Goal: Information Seeking & Learning: Learn about a topic

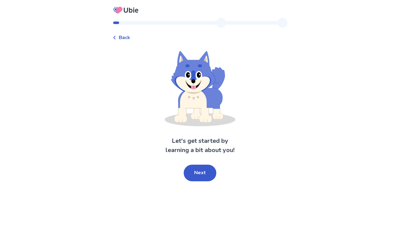
click at [191, 164] on div "Let's get started by learning a bit about you! Next" at bounding box center [200, 116] width 175 height 130
click at [197, 167] on button "Next" at bounding box center [200, 173] width 33 height 17
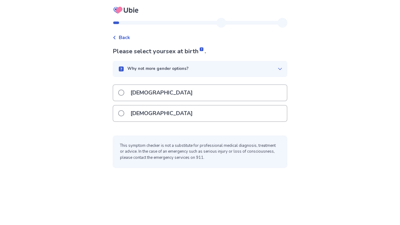
click at [162, 94] on div "[DEMOGRAPHIC_DATA]" at bounding box center [200, 93] width 174 height 16
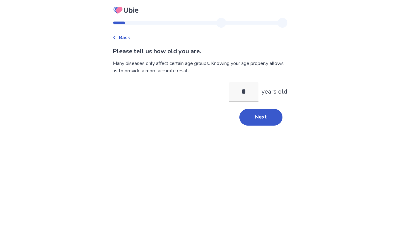
type input "**"
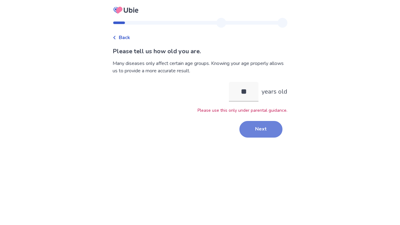
click at [268, 134] on button "Next" at bounding box center [260, 129] width 43 height 17
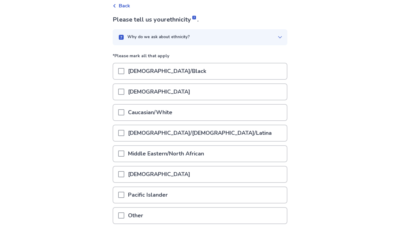
scroll to position [39, 0]
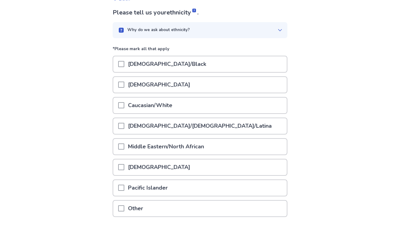
click at [124, 106] on span at bounding box center [121, 105] width 6 height 6
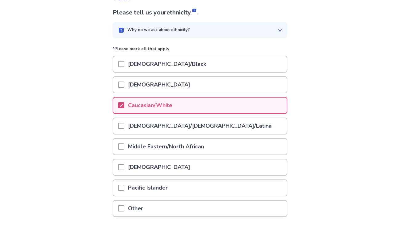
scroll to position [85, 0]
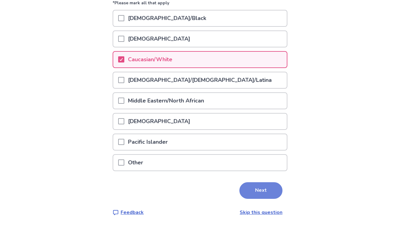
click at [253, 183] on button "Next" at bounding box center [260, 190] width 43 height 17
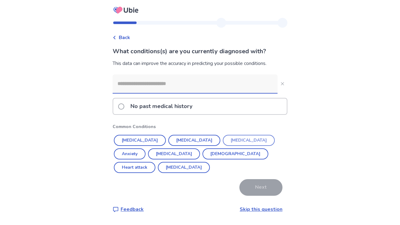
click at [223, 136] on button "[MEDICAL_DATA]" at bounding box center [249, 140] width 52 height 11
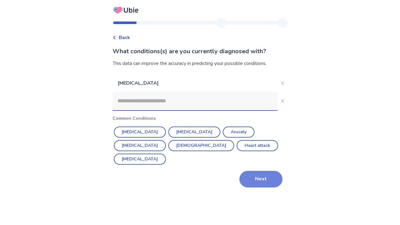
click at [260, 171] on button "Next" at bounding box center [260, 179] width 43 height 17
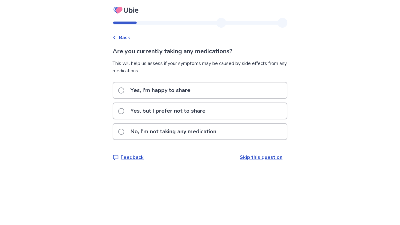
click at [177, 126] on p "No, I'm not taking any medication" at bounding box center [173, 132] width 93 height 16
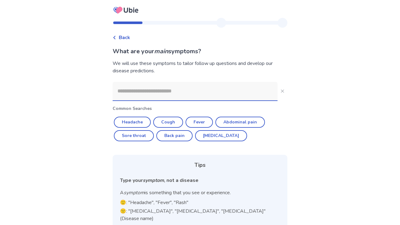
click at [183, 94] on input at bounding box center [195, 91] width 165 height 18
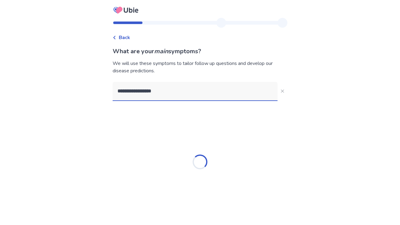
type input "**********"
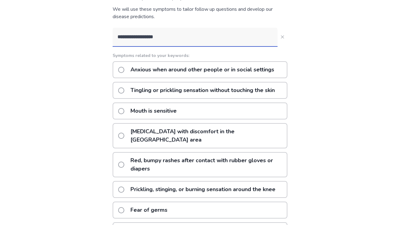
scroll to position [63, 0]
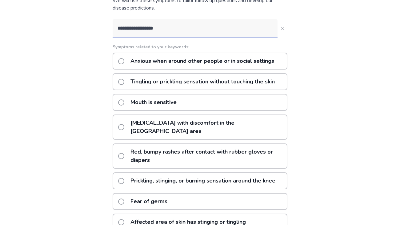
click at [253, 90] on p "Tingling or prickling sensation without touching the skin" at bounding box center [203, 82] width 152 height 16
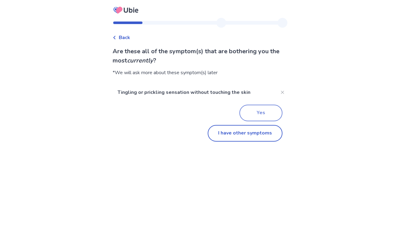
click at [265, 111] on button "Yes" at bounding box center [260, 113] width 43 height 17
click at [261, 129] on button "I have other symptoms" at bounding box center [245, 133] width 75 height 17
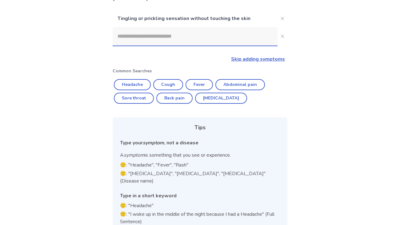
click at [187, 34] on input at bounding box center [195, 36] width 165 height 18
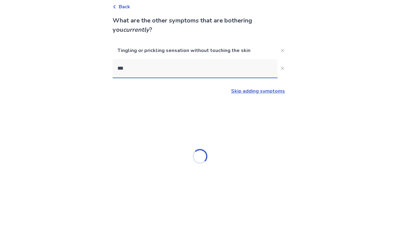
scroll to position [0, 0]
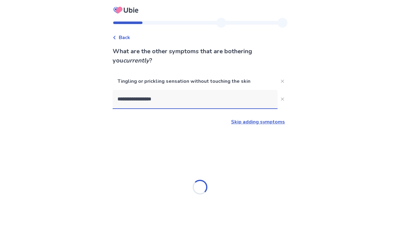
type input "**********"
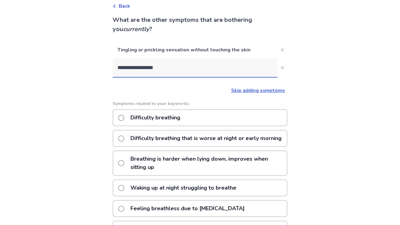
scroll to position [48, 0]
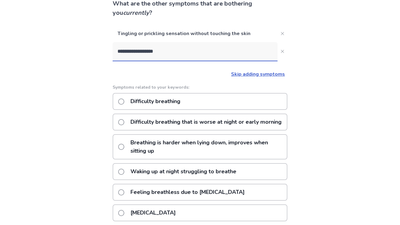
click at [243, 152] on p "Breathing is harder when lying down, improves when sitting up" at bounding box center [207, 147] width 160 height 24
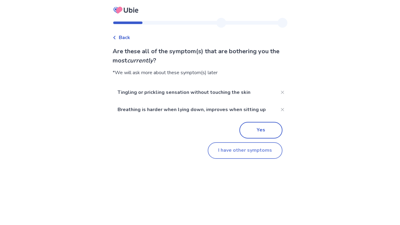
click at [241, 151] on button "I have other symptoms" at bounding box center [245, 150] width 75 height 17
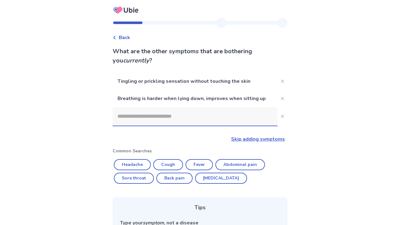
scroll to position [48, 0]
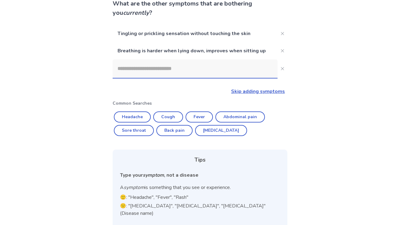
click at [210, 62] on input at bounding box center [195, 68] width 165 height 18
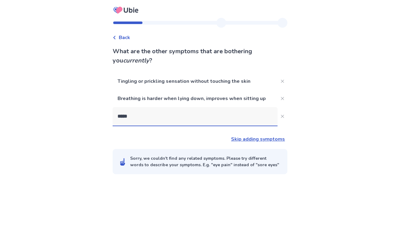
scroll to position [0, 0]
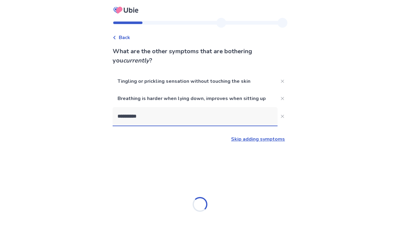
type input "**********"
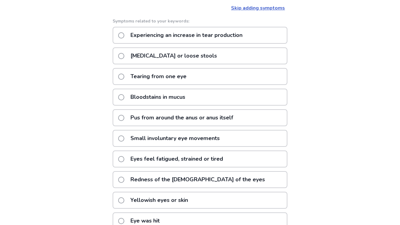
scroll to position [132, 0]
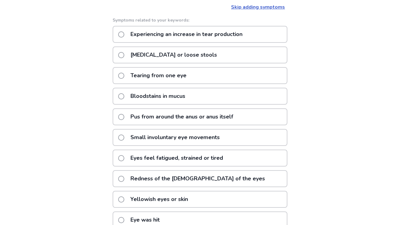
click at [249, 151] on div "Eyes feel fatigued, strained or tired" at bounding box center [200, 158] width 175 height 17
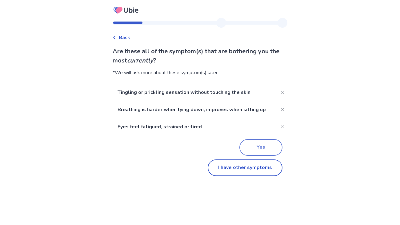
click at [252, 149] on button "Yes" at bounding box center [260, 147] width 43 height 17
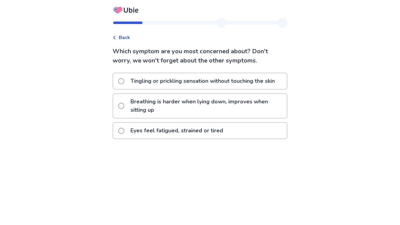
click at [200, 79] on p "Tingling or prickling sensation without touching the skin" at bounding box center [203, 81] width 152 height 16
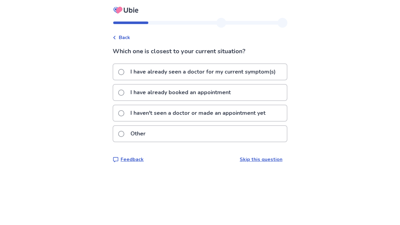
click at [266, 116] on p "I haven't seen a doctor or made an appointment yet" at bounding box center [198, 113] width 142 height 16
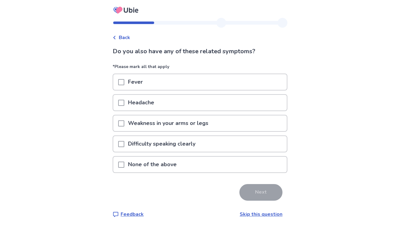
click at [218, 153] on div "Difficulty speaking clearly" at bounding box center [200, 145] width 175 height 21
click at [214, 167] on div "None of the above" at bounding box center [200, 165] width 174 height 16
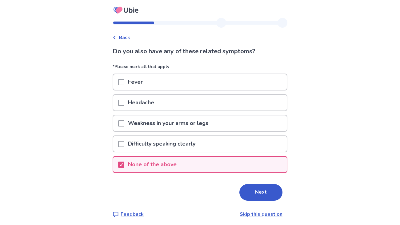
click at [235, 183] on div "Next" at bounding box center [200, 192] width 175 height 17
click at [255, 183] on button "Next" at bounding box center [260, 192] width 43 height 17
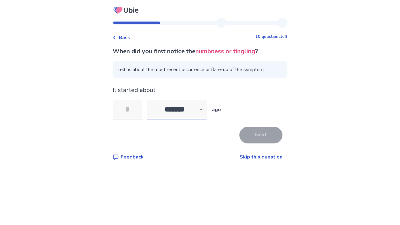
click at [171, 112] on select "******* ****** ******* ******** *******" at bounding box center [177, 110] width 60 height 20
select select "*"
click at [151, 100] on select "******* ****** ******* ******** *******" at bounding box center [177, 110] width 60 height 20
click at [136, 112] on input "tel" at bounding box center [128, 110] width 30 height 20
type input "*"
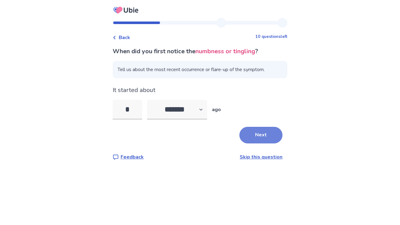
click at [240, 138] on button "Next" at bounding box center [260, 135] width 43 height 17
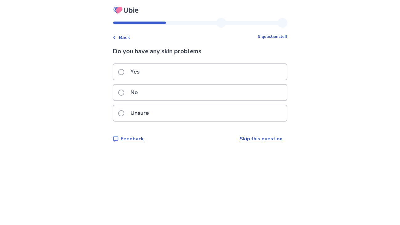
click at [177, 92] on div "No" at bounding box center [200, 93] width 174 height 16
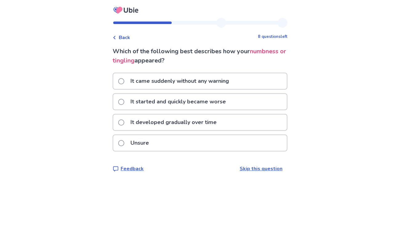
click at [249, 84] on div "It came suddenly without any warning" at bounding box center [200, 81] width 174 height 16
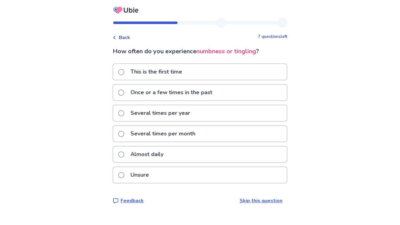
click at [184, 64] on p "This is the first time" at bounding box center [156, 72] width 59 height 16
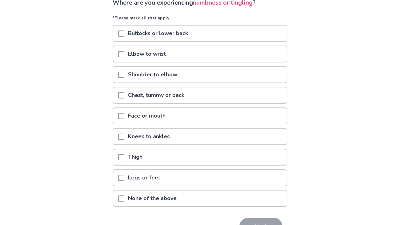
scroll to position [50, 0]
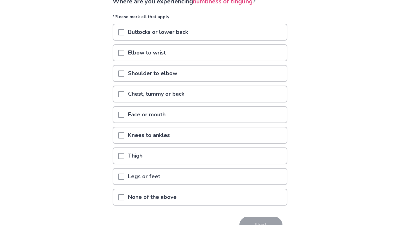
click at [228, 31] on div "Buttocks or lower back" at bounding box center [200, 32] width 174 height 16
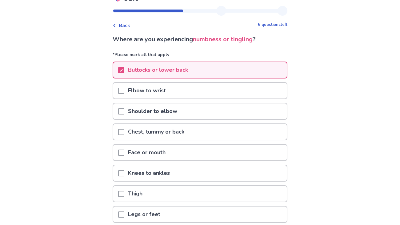
scroll to position [11, 0]
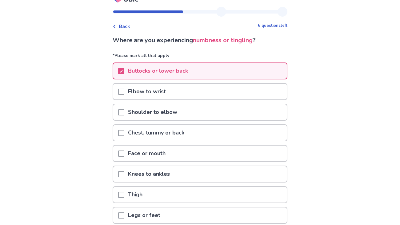
click at [188, 106] on div "Shoulder to elbow" at bounding box center [200, 112] width 174 height 16
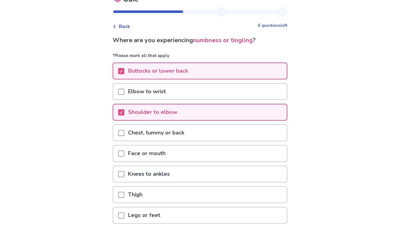
click at [182, 94] on div "Elbow to wrist" at bounding box center [200, 92] width 174 height 16
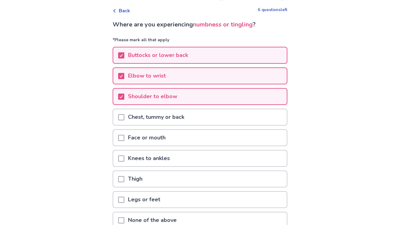
scroll to position [31, 0]
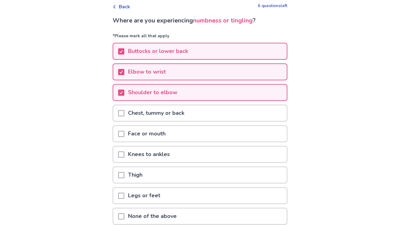
click at [160, 150] on p "Knees to ankles" at bounding box center [148, 154] width 49 height 16
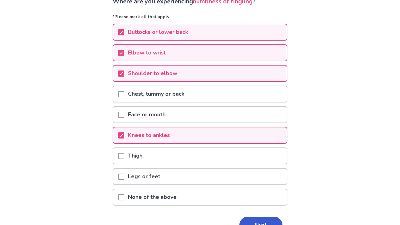
scroll to position [51, 0]
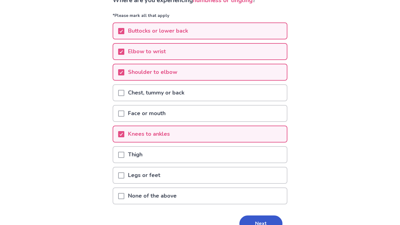
click at [156, 165] on div "Thigh" at bounding box center [200, 156] width 175 height 21
click at [156, 168] on p "Legs or feet" at bounding box center [144, 175] width 40 height 16
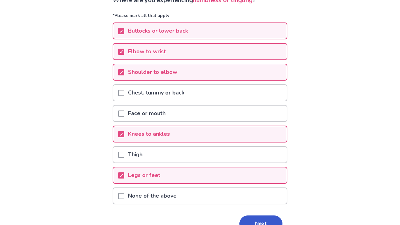
click at [165, 138] on p "Knees to ankles" at bounding box center [148, 134] width 49 height 16
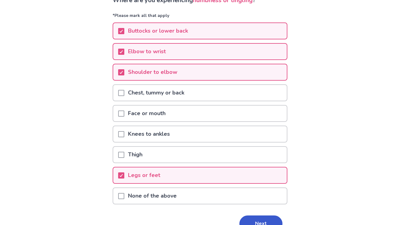
click at [166, 113] on p "Face or mouth" at bounding box center [146, 114] width 45 height 16
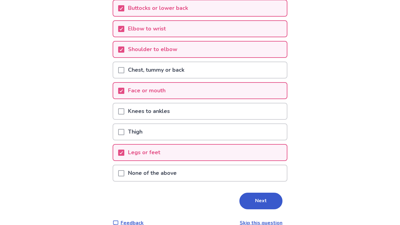
scroll to position [78, 0]
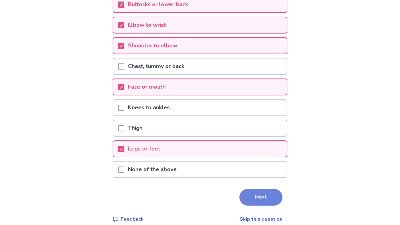
click at [243, 183] on button "Next" at bounding box center [260, 197] width 43 height 17
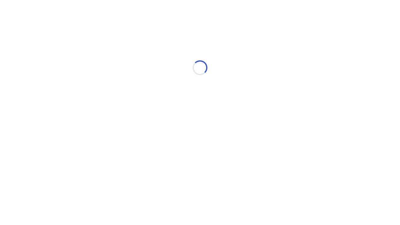
scroll to position [0, 0]
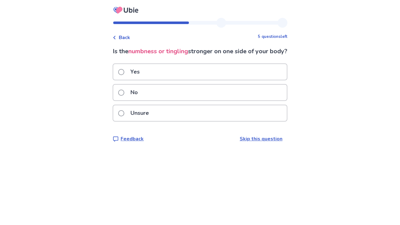
click at [176, 98] on div "No" at bounding box center [200, 93] width 174 height 16
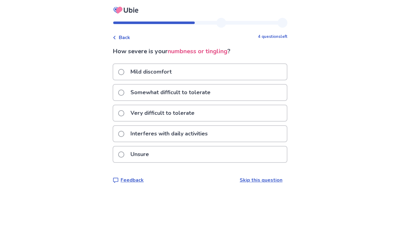
click at [189, 93] on p "Somewhat difficult to tolerate" at bounding box center [170, 93] width 87 height 16
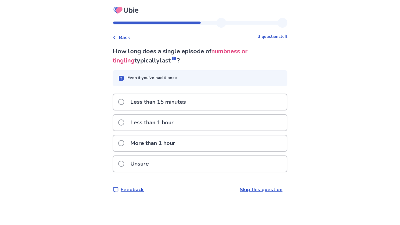
click at [164, 141] on p "More than 1 hour" at bounding box center [153, 143] width 52 height 16
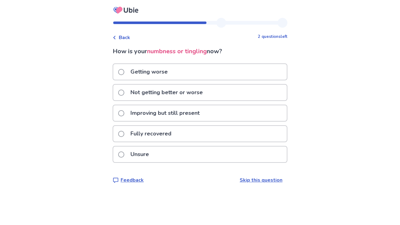
click at [191, 112] on p "Improving but still present" at bounding box center [165, 113] width 77 height 16
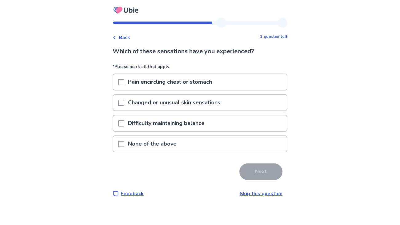
click at [235, 99] on div "Changed or unusual skin sensations" at bounding box center [200, 103] width 174 height 16
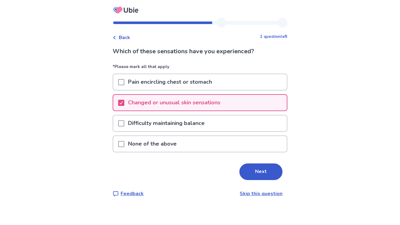
click at [253, 180] on div "Which of these sensations have you experienced? *Please mark all that apply Pai…" at bounding box center [200, 122] width 175 height 150
click at [252, 179] on button "Next" at bounding box center [260, 171] width 43 height 17
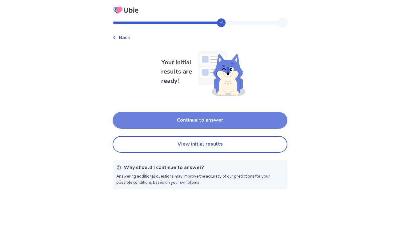
click at [218, 117] on button "Continue to answer" at bounding box center [200, 120] width 175 height 17
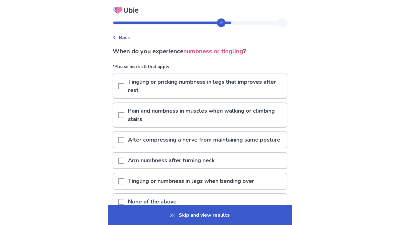
scroll to position [67, 0]
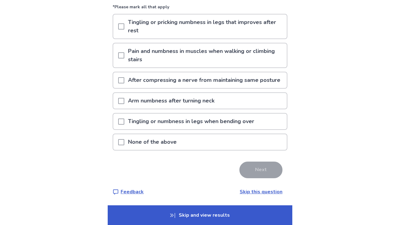
click at [244, 183] on p "Skip and view results" at bounding box center [200, 215] width 185 height 20
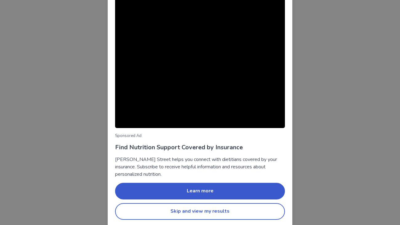
scroll to position [31, 0]
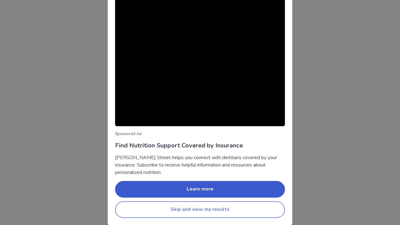
click at [213, 183] on button "Skip and view my results" at bounding box center [200, 209] width 170 height 17
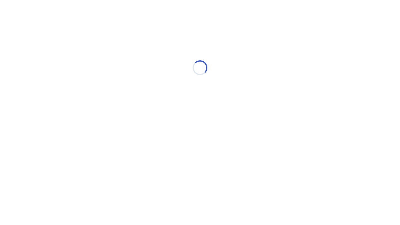
scroll to position [0, 0]
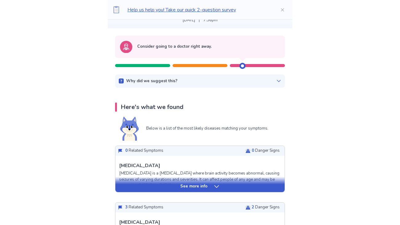
scroll to position [54, 0]
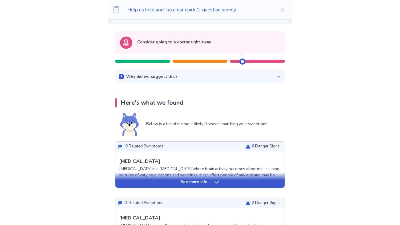
click at [217, 180] on icon at bounding box center [216, 182] width 6 height 6
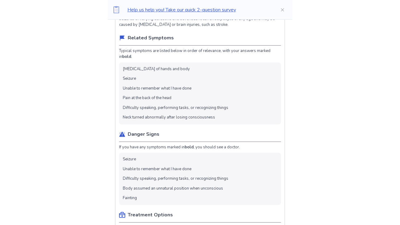
scroll to position [212, 0]
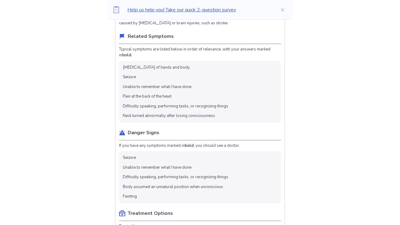
click at [134, 155] on li "Seizure" at bounding box center [129, 158] width 13 height 6
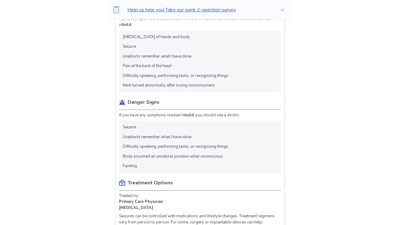
scroll to position [243, 0]
click at [134, 155] on li "Body assumed an unnatural position when unconscious" at bounding box center [173, 156] width 100 height 6
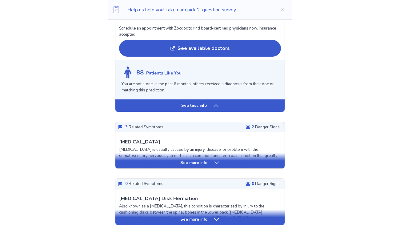
scroll to position [590, 0]
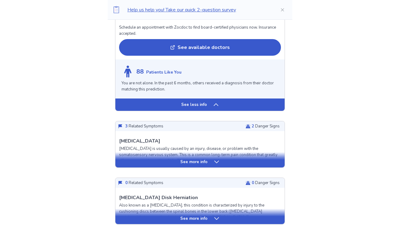
click at [219, 110] on div "See less info" at bounding box center [199, 104] width 169 height 12
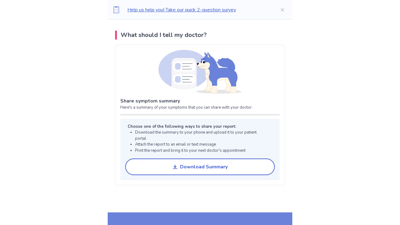
scroll to position [417, 0]
click at [196, 166] on div "Download Summary" at bounding box center [204, 167] width 48 height 6
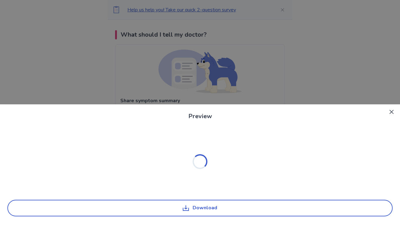
scroll to position [0, 0]
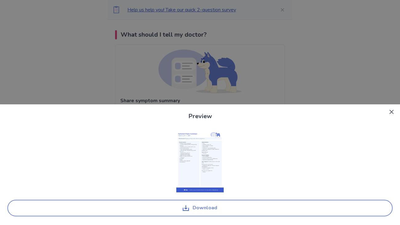
click at [188, 183] on button "Download" at bounding box center [199, 208] width 385 height 17
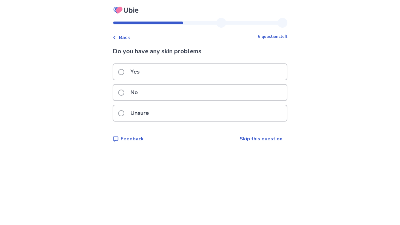
click at [125, 39] on span "Back" at bounding box center [124, 37] width 11 height 7
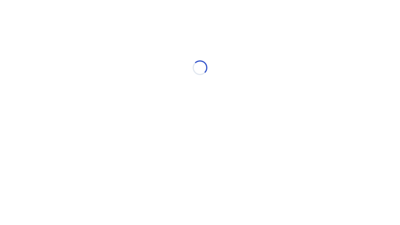
select select "*"
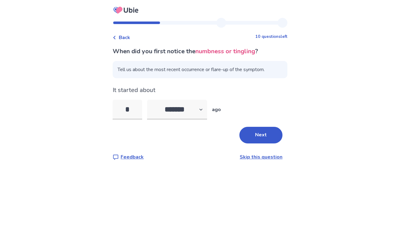
click at [125, 36] on span "Back" at bounding box center [124, 37] width 11 height 7
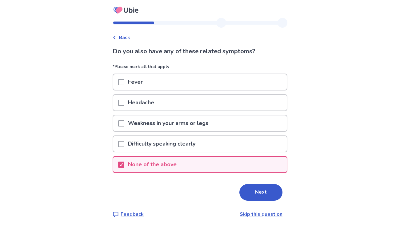
click at [130, 36] on span "Back" at bounding box center [124, 37] width 11 height 7
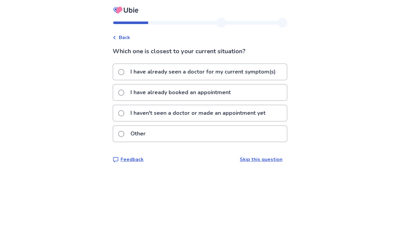
click at [130, 36] on span "Back" at bounding box center [124, 37] width 11 height 7
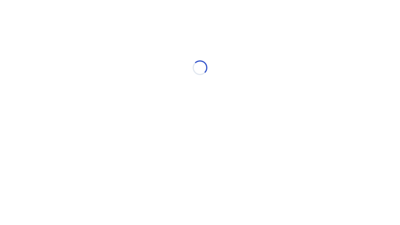
click at [131, 36] on div "Loading..." at bounding box center [200, 67] width 175 height 123
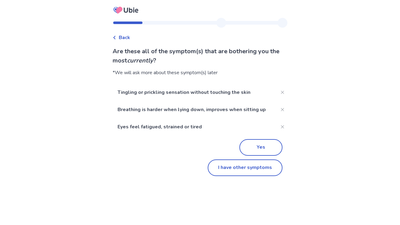
click at [130, 36] on span "Back" at bounding box center [124, 37] width 11 height 7
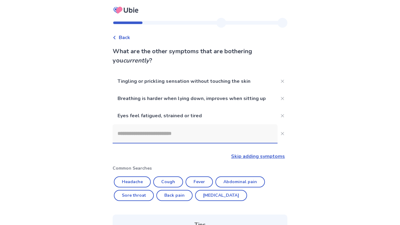
scroll to position [103, 0]
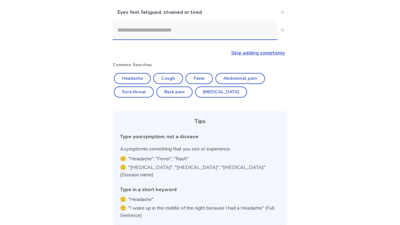
click at [131, 36] on input at bounding box center [195, 30] width 165 height 18
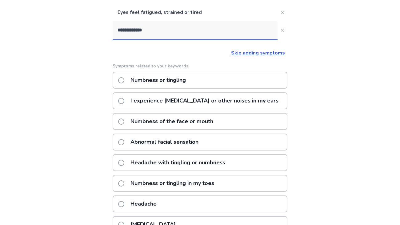
scroll to position [66, 0]
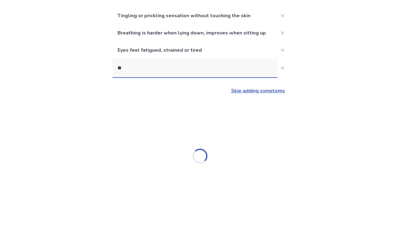
type input "*"
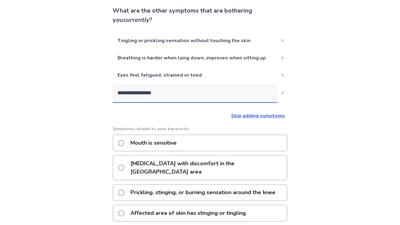
scroll to position [38, 0]
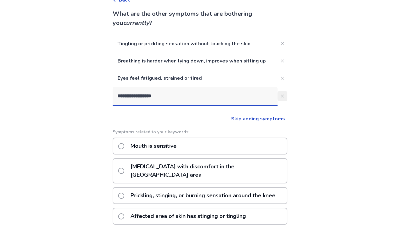
type input "**********"
click at [281, 96] on icon "Close" at bounding box center [282, 95] width 3 height 3
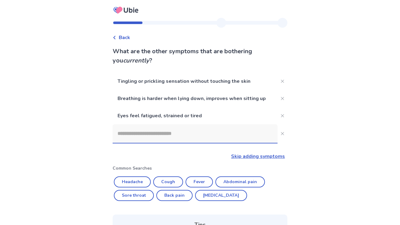
scroll to position [103, 0]
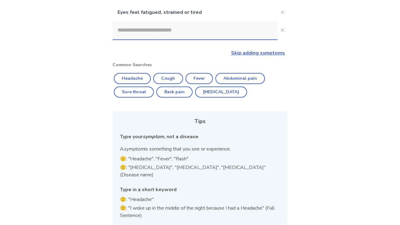
click at [231, 51] on link "Skip adding symptoms" at bounding box center [258, 53] width 54 height 7
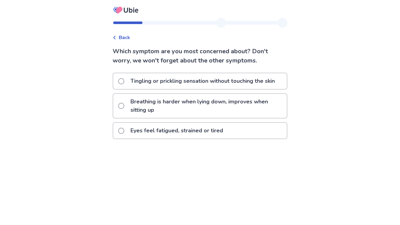
click at [254, 80] on p "Tingling or prickling sensation without touching the skin" at bounding box center [203, 81] width 152 height 16
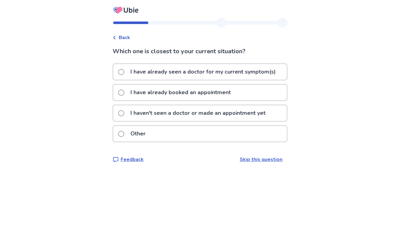
click at [130, 35] on span "Back" at bounding box center [124, 37] width 11 height 7
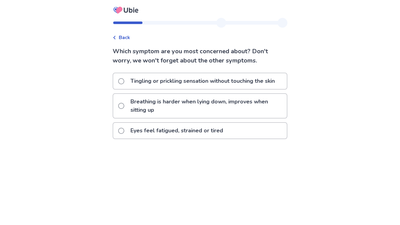
click at [130, 35] on span "Back" at bounding box center [124, 37] width 11 height 7
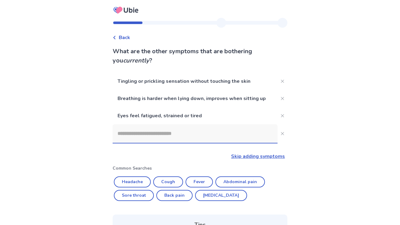
click at [130, 35] on span "Back" at bounding box center [124, 37] width 11 height 7
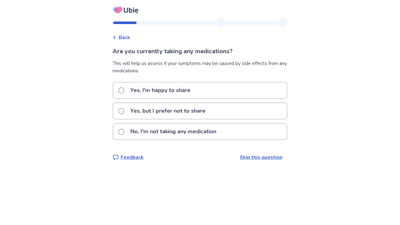
click at [130, 35] on span "Back" at bounding box center [124, 37] width 11 height 7
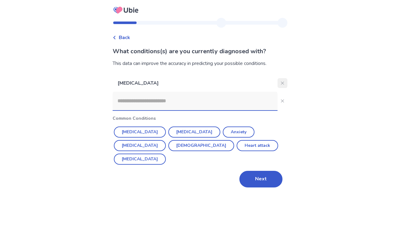
click at [281, 82] on button "Close" at bounding box center [282, 83] width 10 height 10
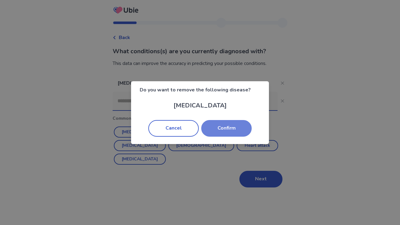
click at [220, 130] on button "Confirm" at bounding box center [226, 128] width 50 height 17
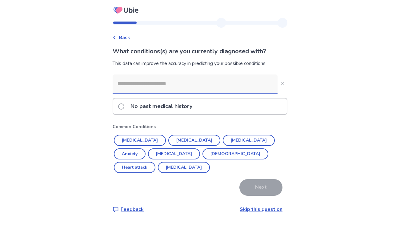
click at [156, 102] on p "No past medical history" at bounding box center [161, 106] width 69 height 16
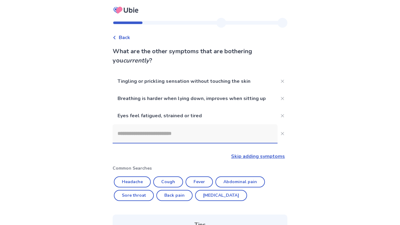
click at [170, 124] on p "Eyes feel fatigued, strained or tired" at bounding box center [195, 115] width 165 height 17
click at [167, 136] on input at bounding box center [195, 133] width 165 height 18
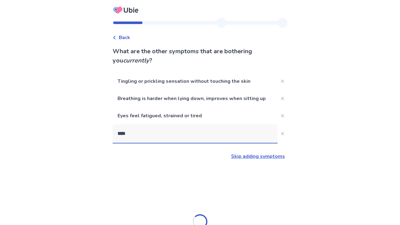
type input "*****"
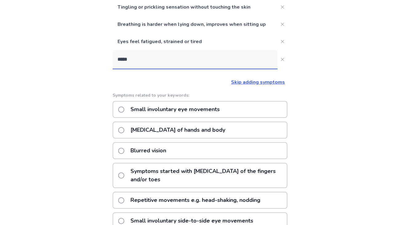
scroll to position [77, 0]
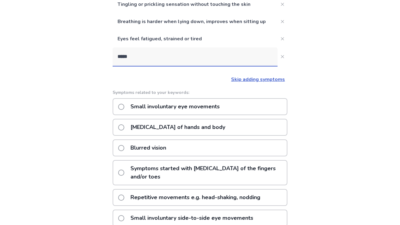
click at [183, 127] on p "[MEDICAL_DATA] of hands and body" at bounding box center [178, 127] width 102 height 16
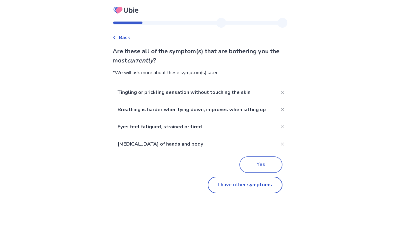
click at [261, 166] on button "Yes" at bounding box center [260, 164] width 43 height 17
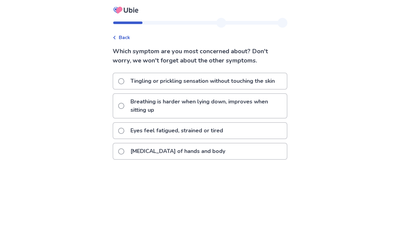
click at [219, 89] on p "Tingling or prickling sensation without touching the skin" at bounding box center [203, 81] width 152 height 16
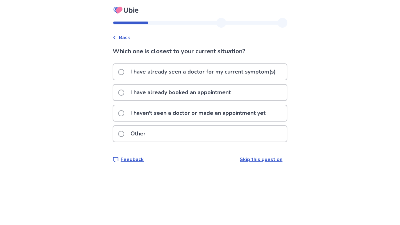
click at [224, 113] on p "I haven't seen a doctor or made an appointment yet" at bounding box center [198, 113] width 142 height 16
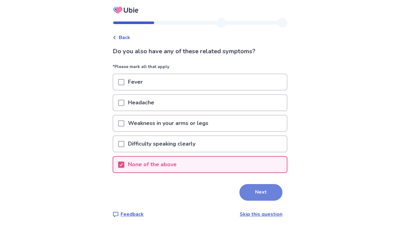
click at [256, 183] on button "Next" at bounding box center [260, 192] width 43 height 17
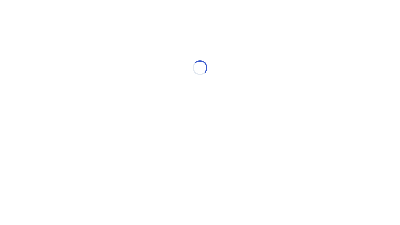
select select "*"
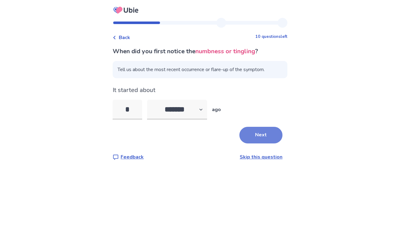
click at [252, 140] on button "Next" at bounding box center [260, 135] width 43 height 17
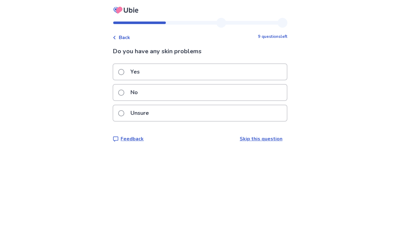
click at [173, 91] on div "No" at bounding box center [200, 93] width 174 height 16
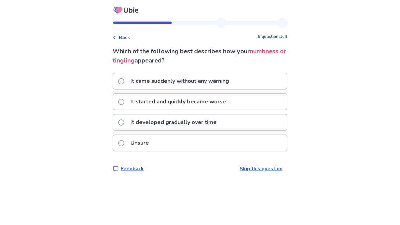
click at [207, 82] on p "It came suddenly without any warning" at bounding box center [180, 81] width 106 height 16
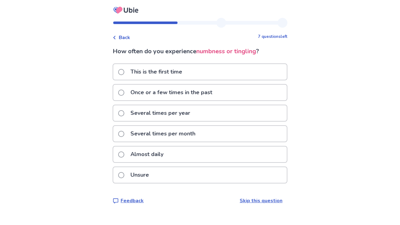
click at [175, 71] on p "This is the first time" at bounding box center [156, 72] width 59 height 16
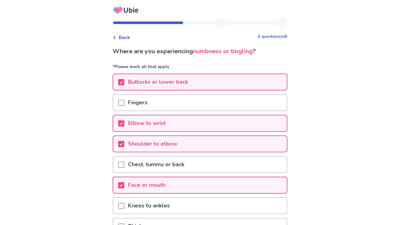
scroll to position [105, 0]
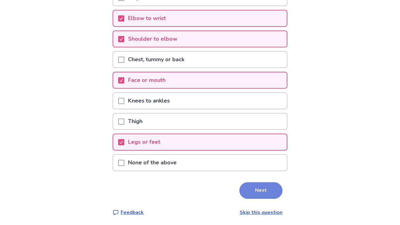
click at [249, 183] on button "Next" at bounding box center [260, 190] width 43 height 17
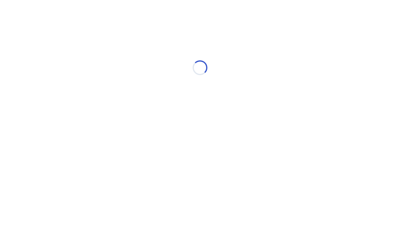
scroll to position [0, 0]
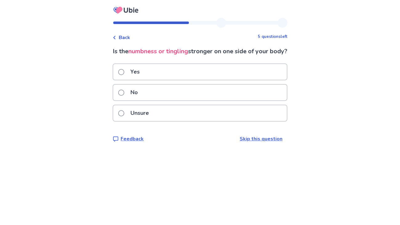
click at [174, 100] on div "No" at bounding box center [200, 93] width 174 height 16
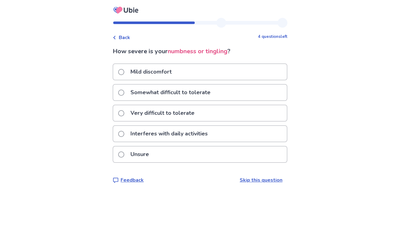
click at [192, 93] on p "Somewhat difficult to tolerate" at bounding box center [170, 93] width 87 height 16
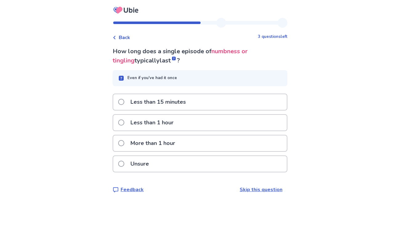
click at [160, 144] on p "More than 1 hour" at bounding box center [153, 143] width 52 height 16
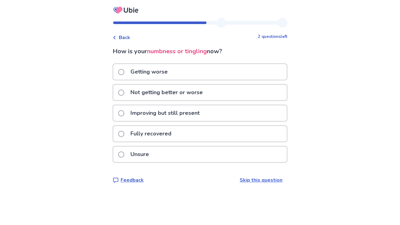
click at [194, 97] on p "Not getting better or worse" at bounding box center [167, 93] width 80 height 16
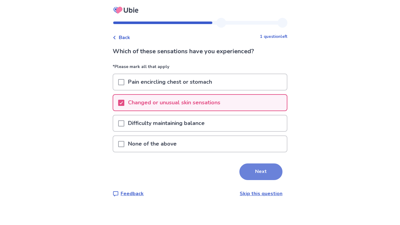
click at [266, 174] on button "Next" at bounding box center [260, 171] width 43 height 17
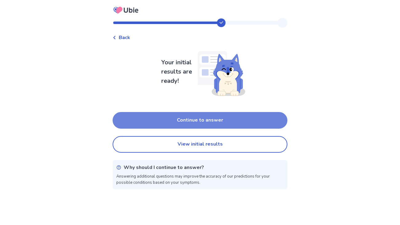
click at [209, 123] on button "Continue to answer" at bounding box center [200, 120] width 175 height 17
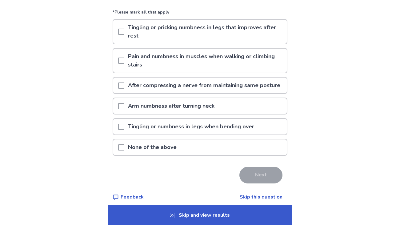
scroll to position [60, 0]
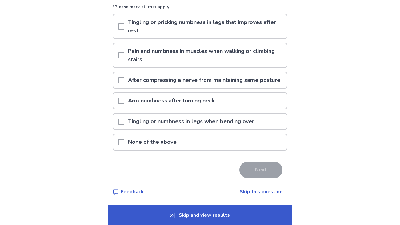
click at [217, 183] on p "Skip and view results" at bounding box center [200, 215] width 185 height 20
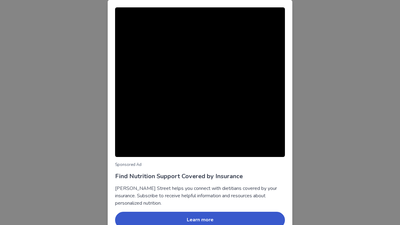
scroll to position [31, 0]
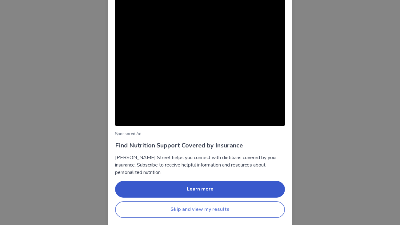
click at [189, 183] on button "Skip and view my results" at bounding box center [200, 209] width 170 height 17
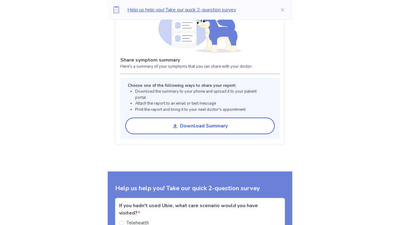
scroll to position [468, 0]
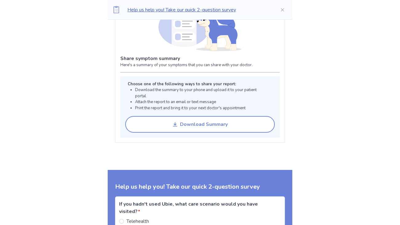
click at [224, 122] on div "Download Summary" at bounding box center [204, 125] width 48 height 6
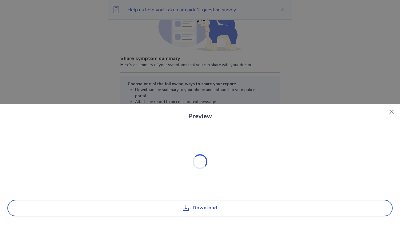
scroll to position [0, 0]
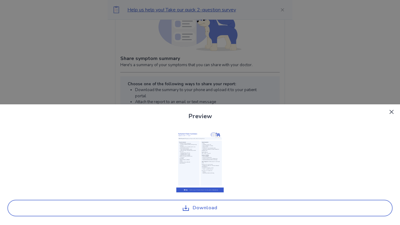
click at [210, 183] on button "Download" at bounding box center [199, 208] width 385 height 17
